Goal: Check status: Check status

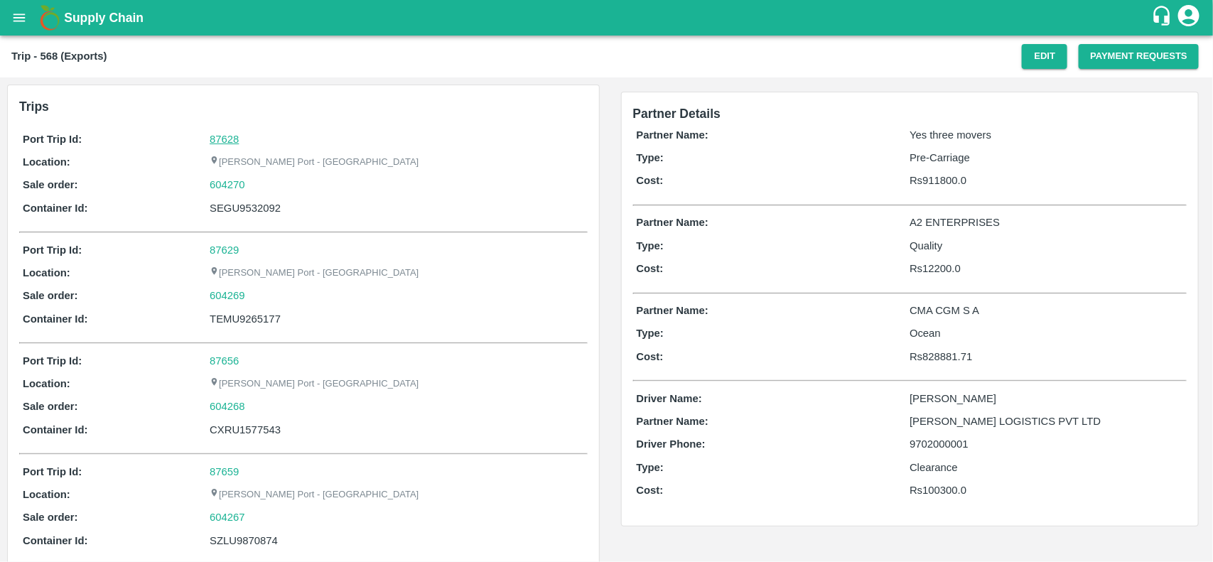
click at [210, 142] on link "87628" at bounding box center [224, 139] width 29 height 11
click at [252, 187] on div "604270" at bounding box center [397, 185] width 374 height 16
copy link
click at [252, 187] on div "604270" at bounding box center [397, 185] width 374 height 16
copy link "604270"
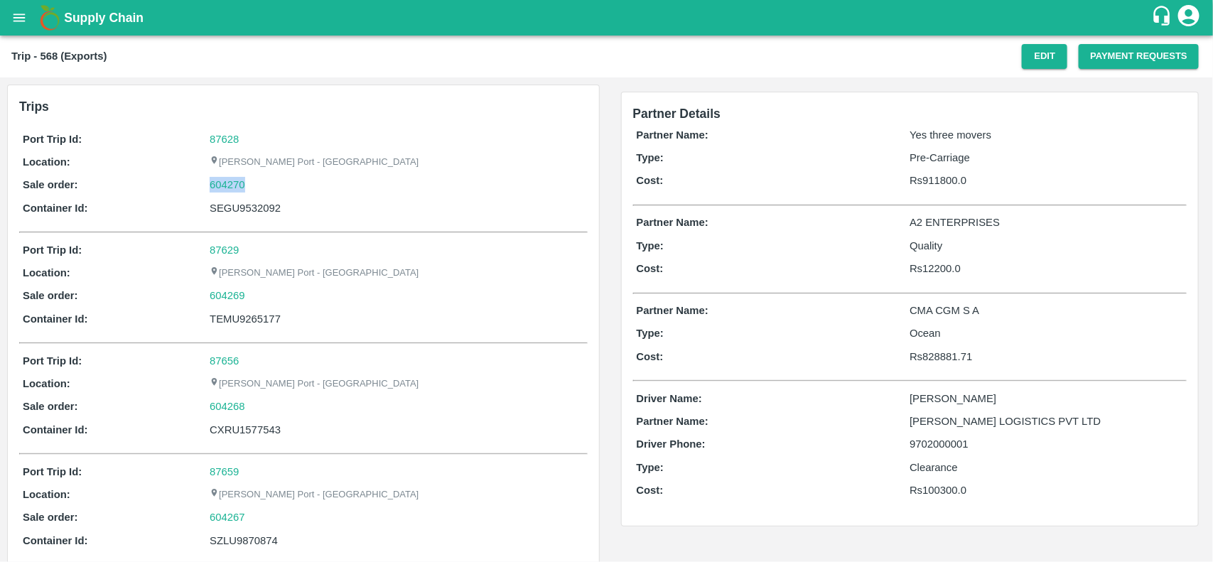
click at [252, 187] on div "604270" at bounding box center [397, 185] width 374 height 16
click at [222, 175] on div "Port Trip Id: 87628 Location: Jawaharlal Nehru Port - Nhava Sheva Sale order: 6…" at bounding box center [303, 177] width 569 height 99
click at [225, 193] on div "Port Trip Id: 87628 Location: Jawaharlal Nehru Port - Nhava Sheva Sale order: 6…" at bounding box center [303, 177] width 569 height 99
click at [227, 186] on link "604270" at bounding box center [228, 185] width 36 height 16
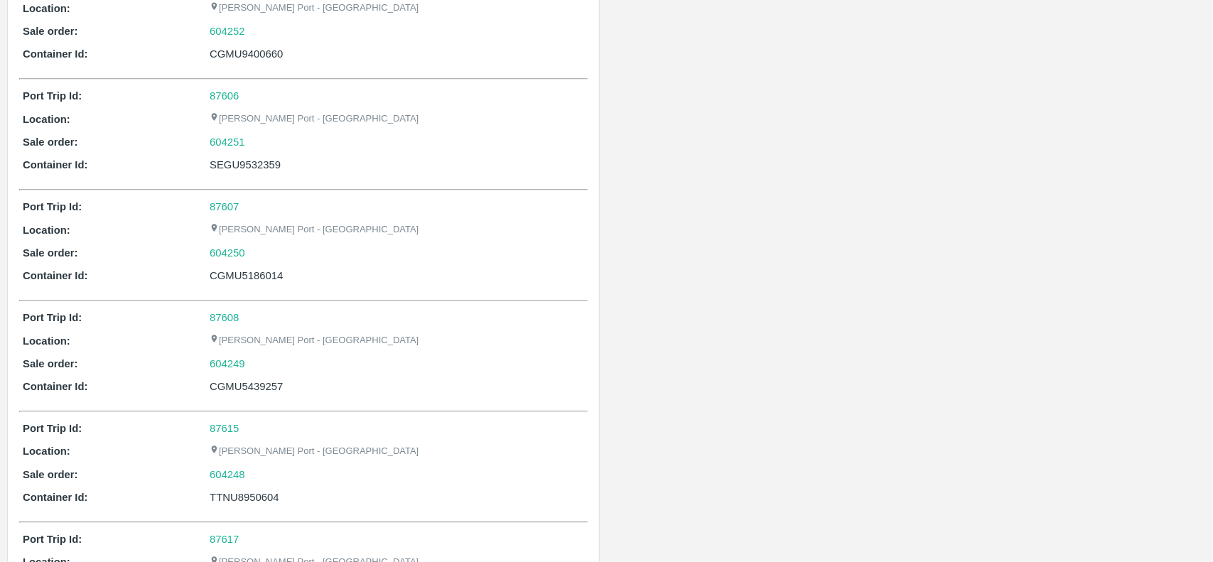
scroll to position [1372, 0]
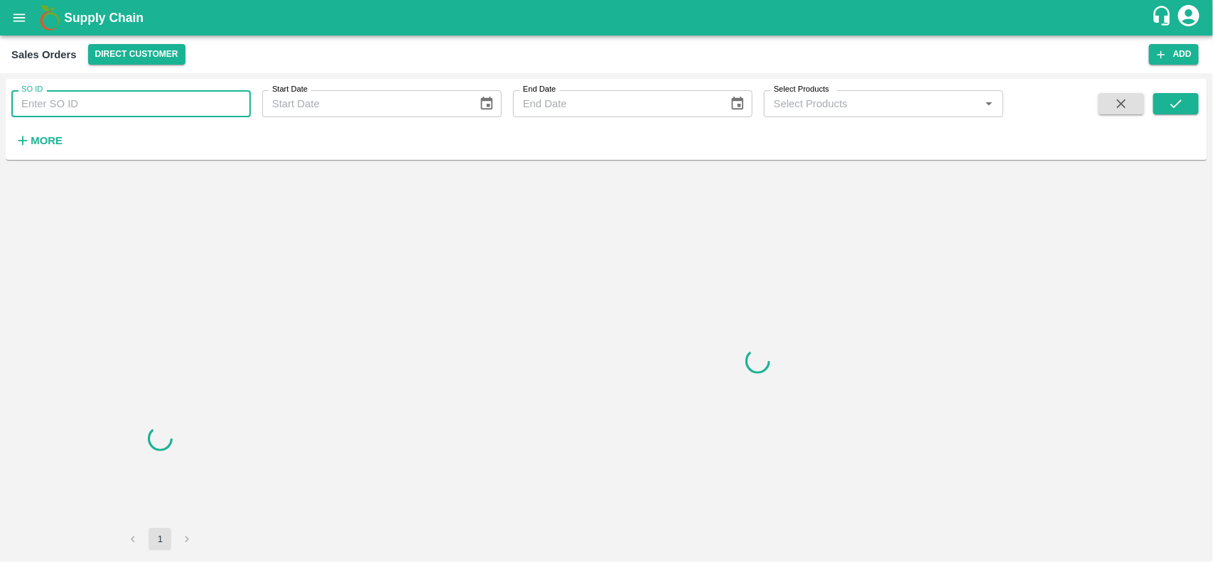
click at [75, 103] on input "SO ID" at bounding box center [131, 103] width 240 height 27
paste input "604270"
click at [75, 103] on input "604270" at bounding box center [131, 103] width 240 height 27
click at [1180, 97] on icon "submit" at bounding box center [1176, 104] width 16 height 16
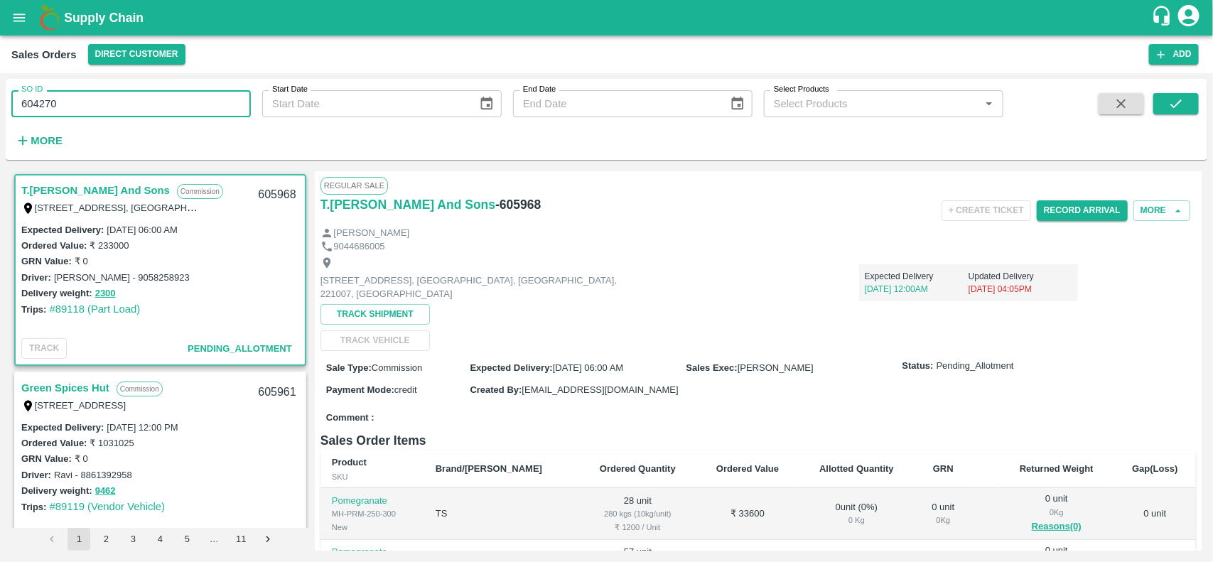
click at [110, 94] on input "604270" at bounding box center [131, 103] width 240 height 27
type input "604270"
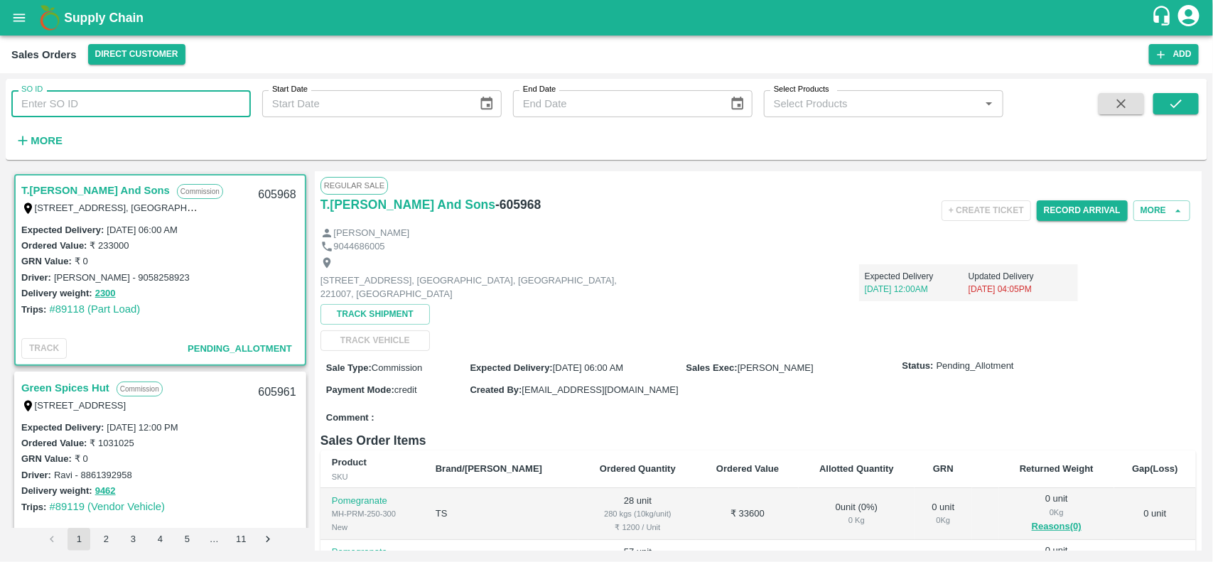
paste input "text"
type input "604270"
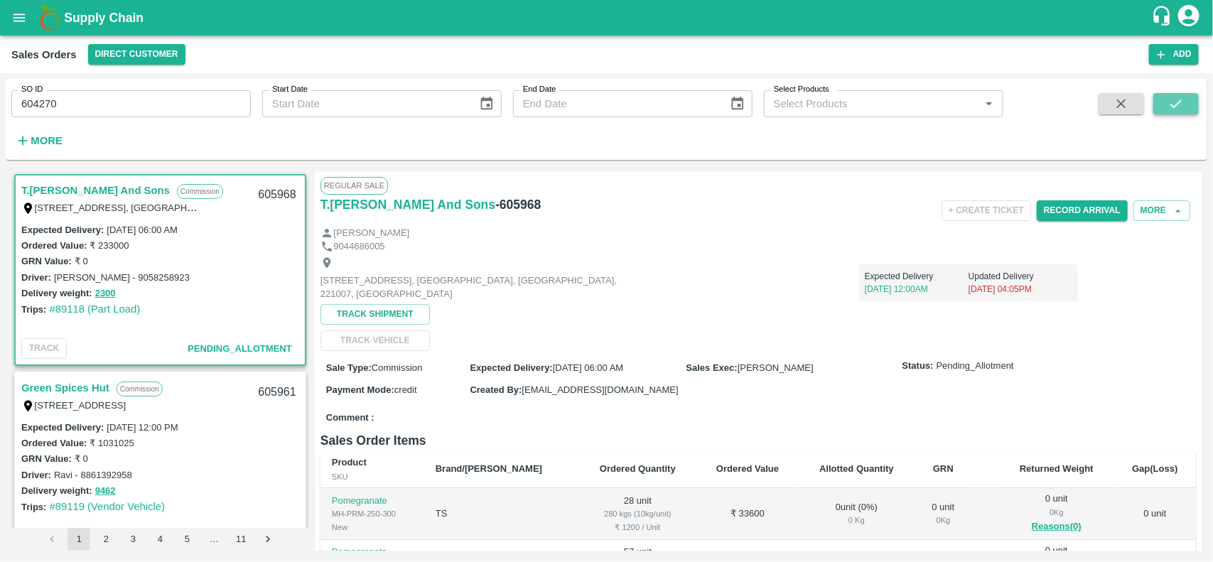
click at [1161, 107] on button "submit" at bounding box center [1175, 103] width 45 height 21
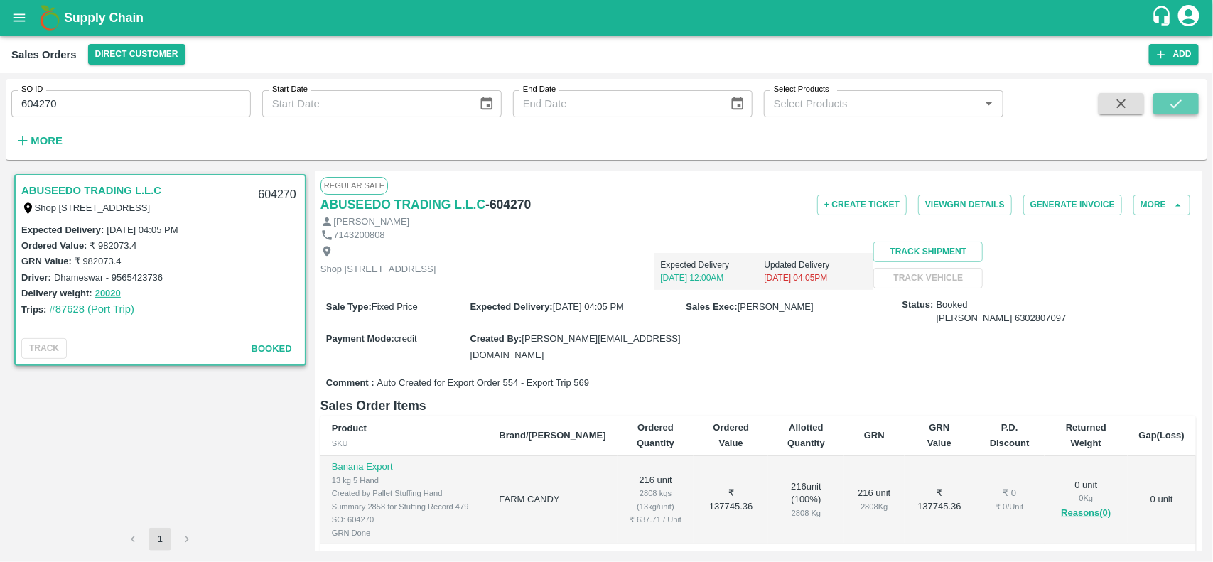
click at [1161, 107] on button "submit" at bounding box center [1175, 103] width 45 height 21
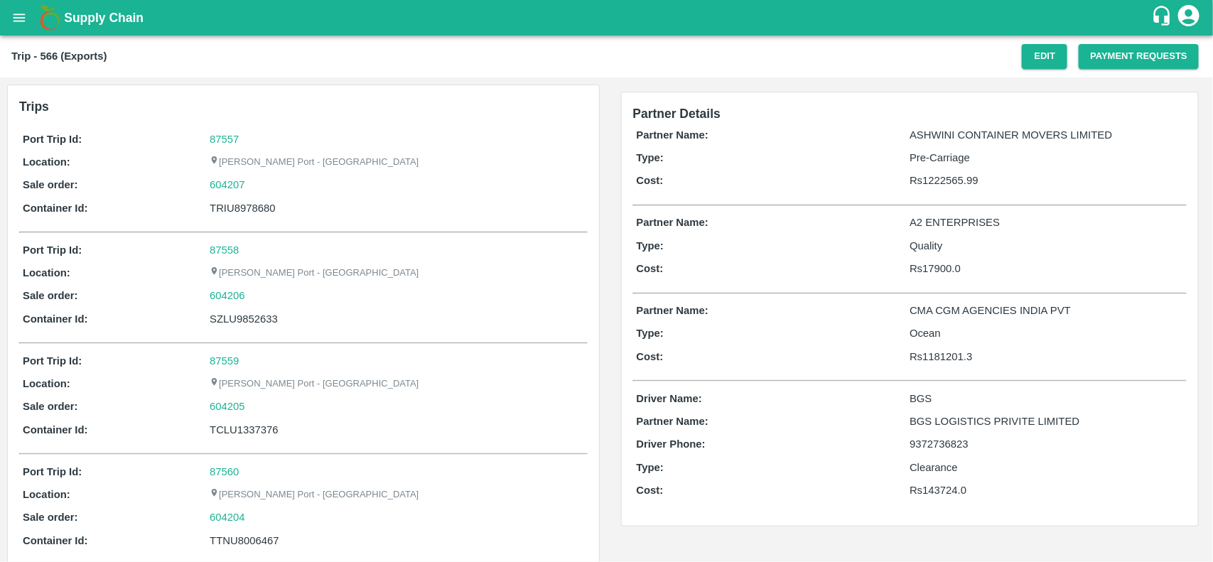
click at [230, 129] on div "Port Trip Id: 87557 Location: [PERSON_NAME][GEOGRAPHIC_DATA] - Nhava Sheva Sale…" at bounding box center [303, 177] width 569 height 99
click at [232, 131] on div "87557" at bounding box center [397, 139] width 374 height 16
click at [233, 136] on link "87557" at bounding box center [224, 139] width 29 height 11
click at [244, 189] on link "604207" at bounding box center [228, 185] width 36 height 16
click at [253, 178] on div "604207" at bounding box center [397, 185] width 374 height 16
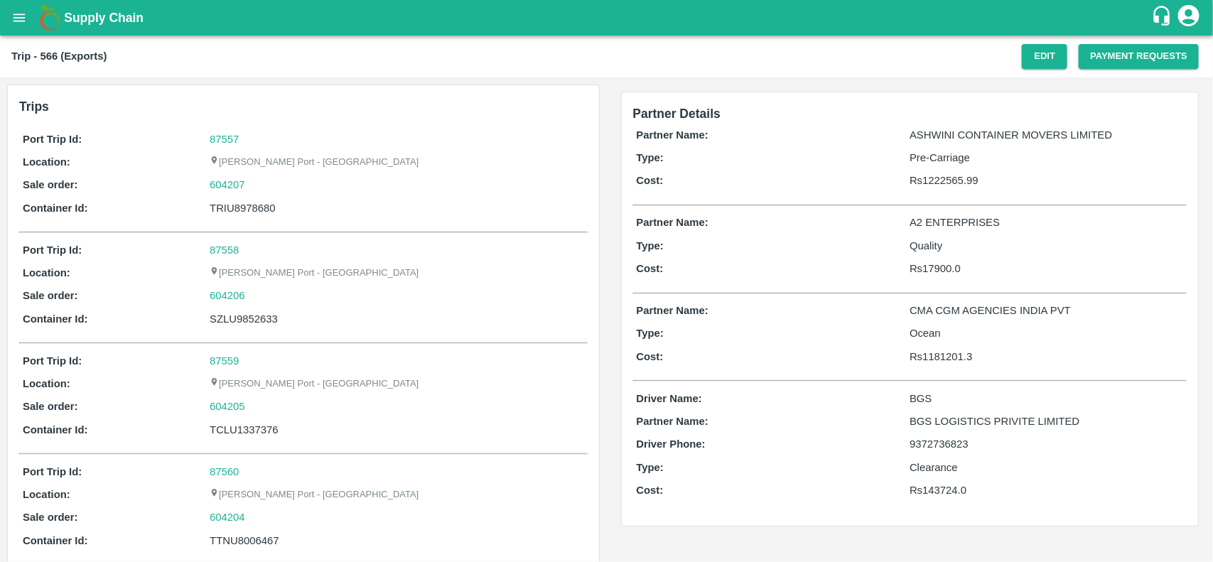
click at [253, 178] on div "604207" at bounding box center [397, 185] width 374 height 16
copy link "604207"
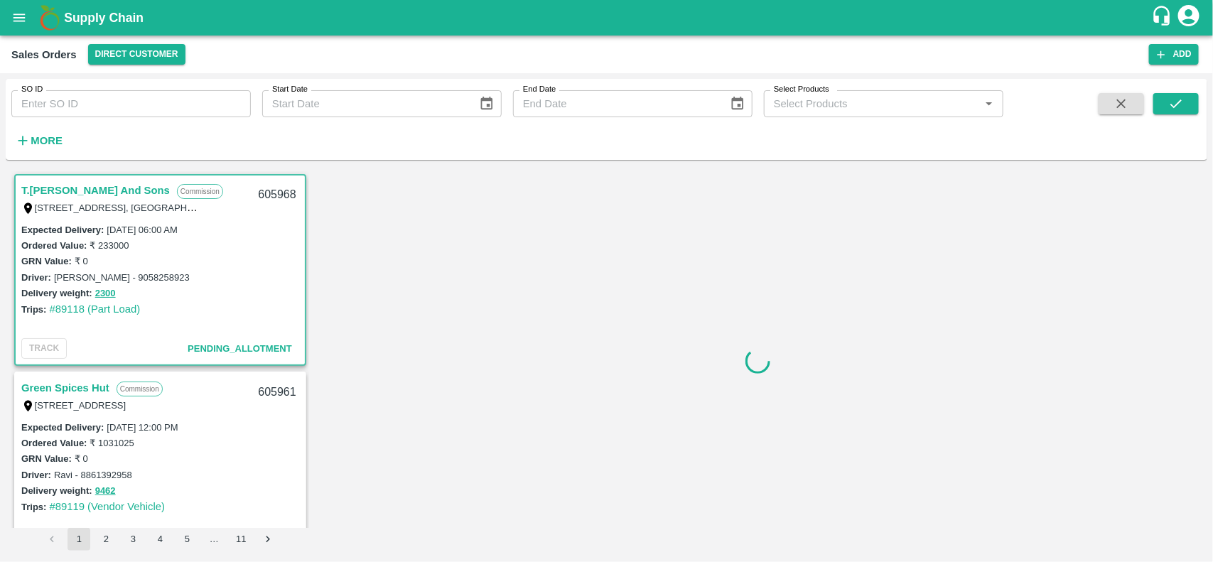
click at [100, 102] on input "SO ID" at bounding box center [131, 103] width 240 height 27
paste input "604207"
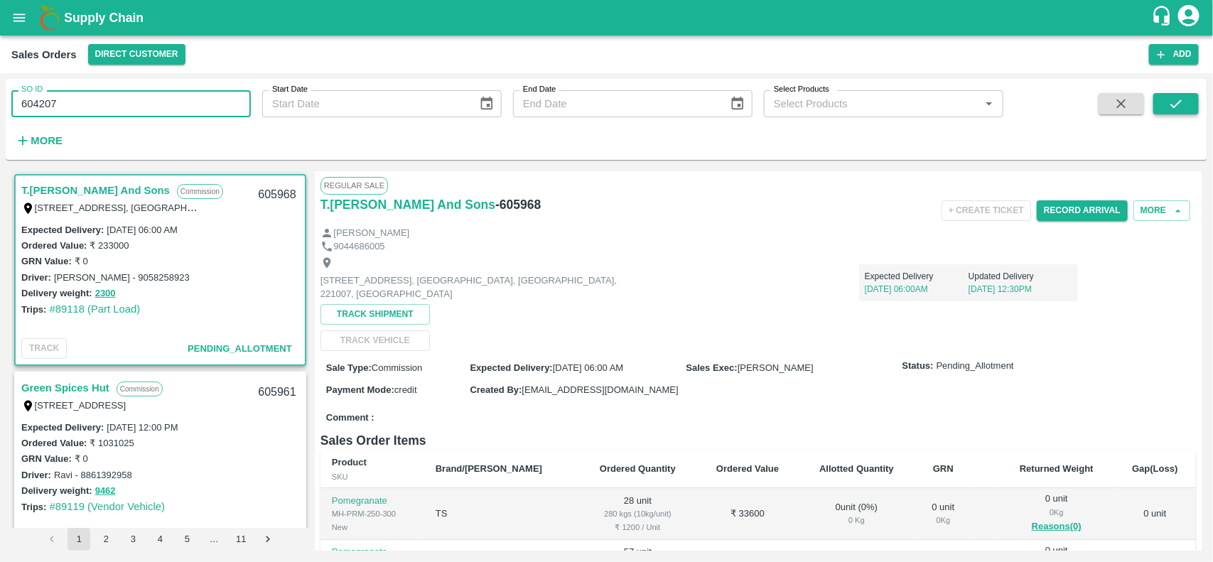
type input "604207"
click at [1180, 98] on icon "submit" at bounding box center [1176, 104] width 16 height 16
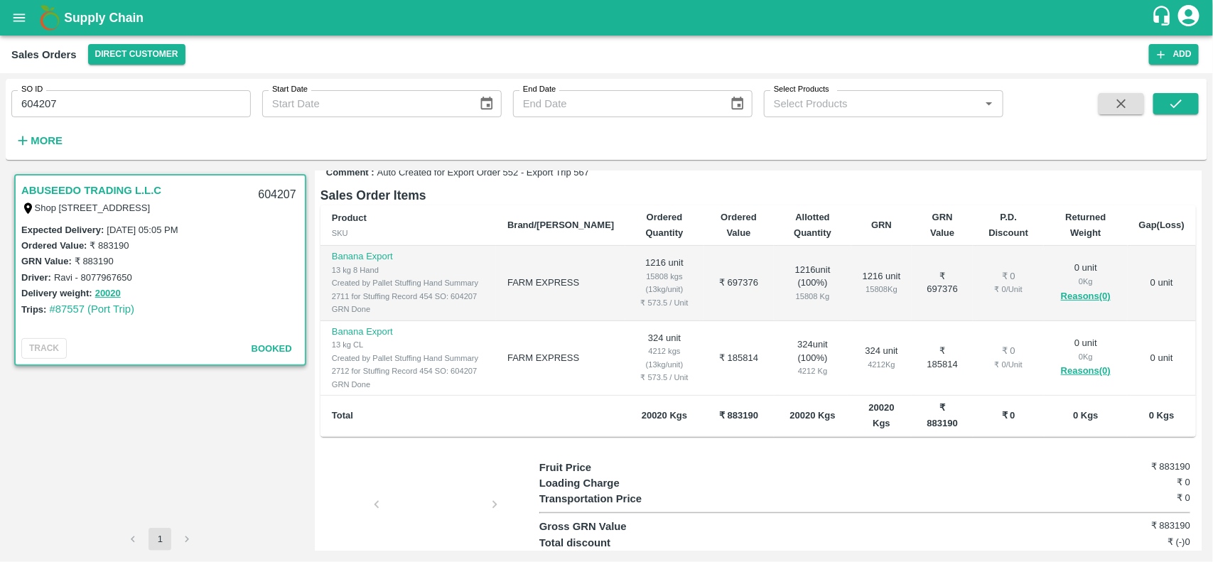
scroll to position [211, 0]
